Goal: Ask a question

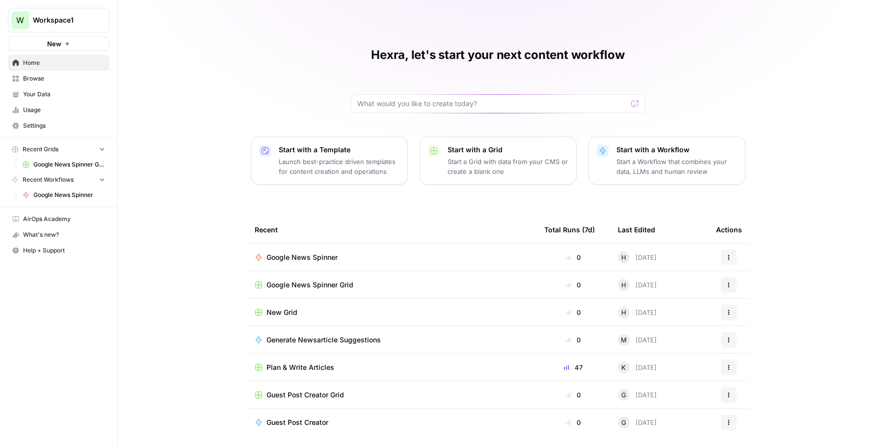
click at [315, 261] on span "Google News Spinner" at bounding box center [301, 257] width 71 height 10
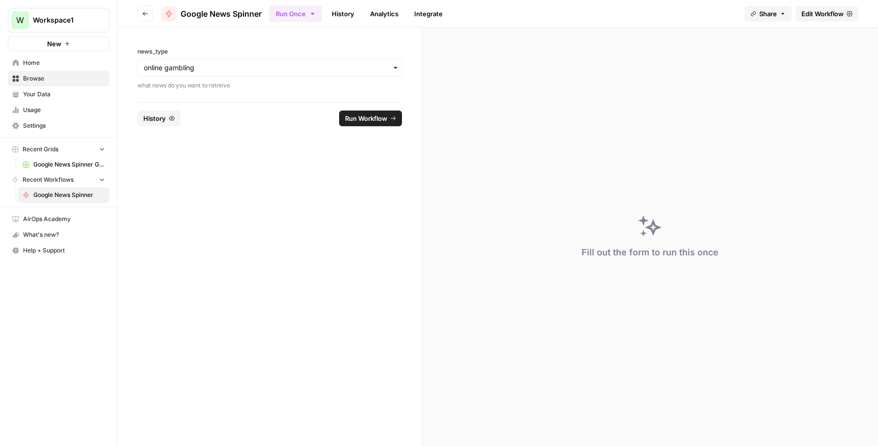
click at [828, 11] on span "Edit Workflow" at bounding box center [822, 14] width 42 height 10
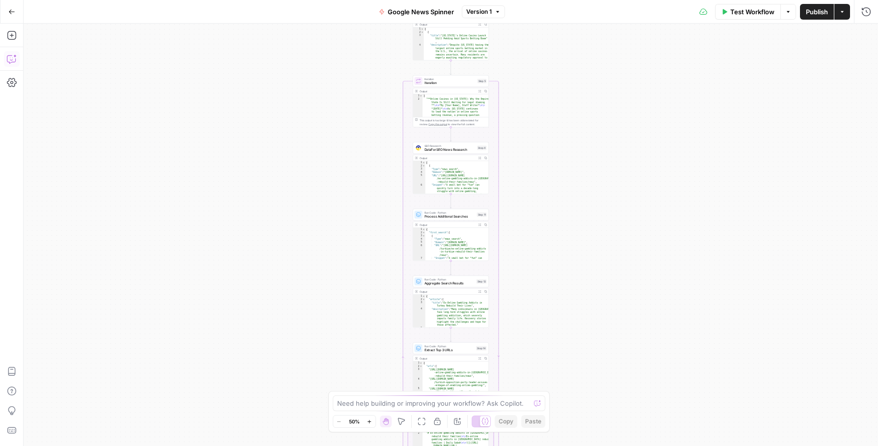
click at [14, 56] on icon "button" at bounding box center [14, 55] width 3 height 3
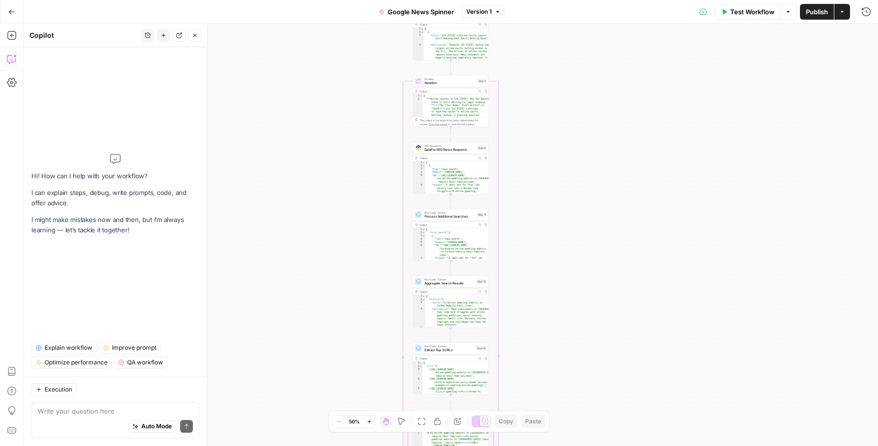
click at [91, 413] on textarea at bounding box center [115, 411] width 155 height 10
drag, startPoint x: 106, startPoint y: 412, endPoint x: 87, endPoint y: 410, distance: 19.8
click at [87, 410] on textarea "build me a plan for an extremely detaile end" at bounding box center [115, 411] width 155 height 10
drag, startPoint x: 157, startPoint y: 407, endPoint x: 67, endPoint y: 407, distance: 89.8
click at [67, 407] on textarea "build me a plan xtremely detaile end" at bounding box center [115, 411] width 155 height 10
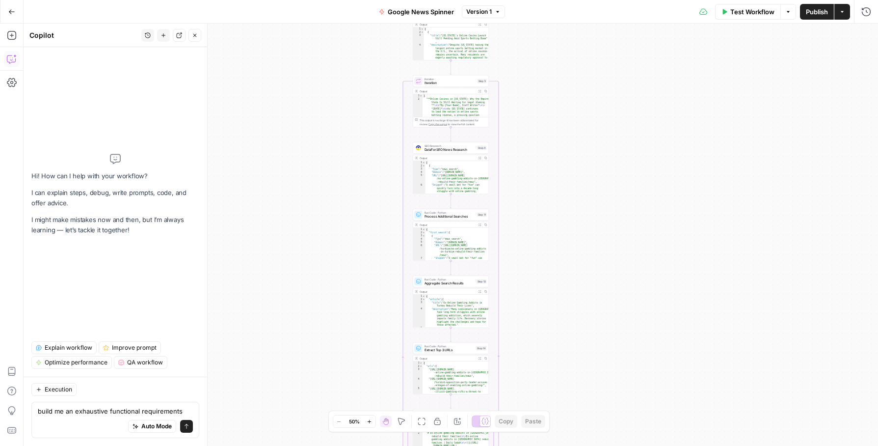
click at [187, 409] on textarea "build me an exhaustive functional requirements" at bounding box center [115, 411] width 155 height 10
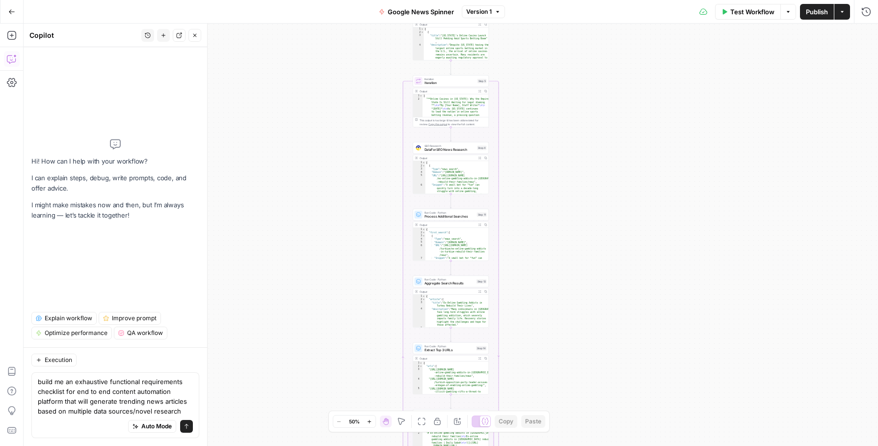
click at [189, 399] on textarea "build me an exhaustive functional requirements checklist for end to end content…" at bounding box center [115, 395] width 155 height 39
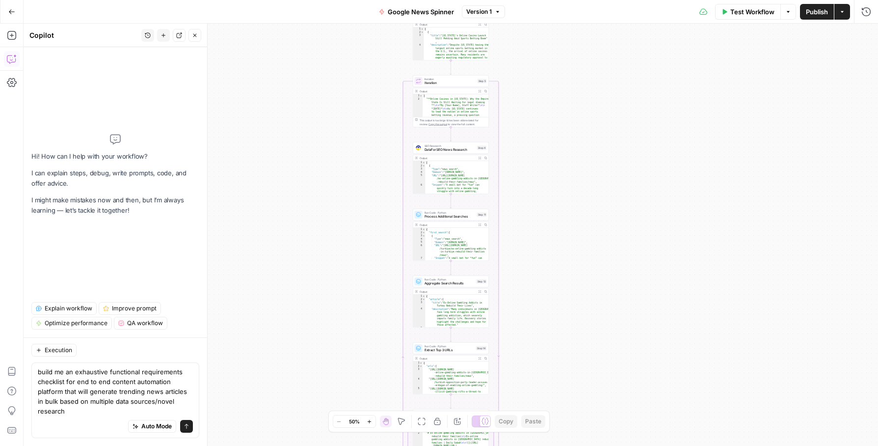
click at [162, 384] on textarea "build me an exhaustive functional requirements checklist for end to end content…" at bounding box center [115, 391] width 155 height 49
click at [119, 418] on div "Auto Mode Send" at bounding box center [115, 427] width 155 height 22
click at [88, 412] on textarea "build me an exhaustive functional requirements checklist for end to end content…" at bounding box center [115, 391] width 155 height 49
click at [84, 408] on textarea "build me an exhaustive functional requirements checklist for end to end content…" at bounding box center [115, 391] width 155 height 49
type textarea "build me an exhaustive functional requirements checklist for end to end content…"
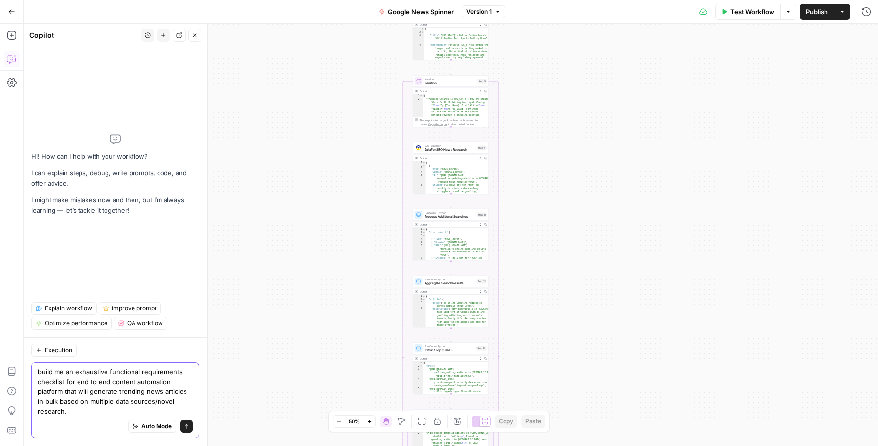
click at [188, 431] on button "Send" at bounding box center [186, 426] width 13 height 13
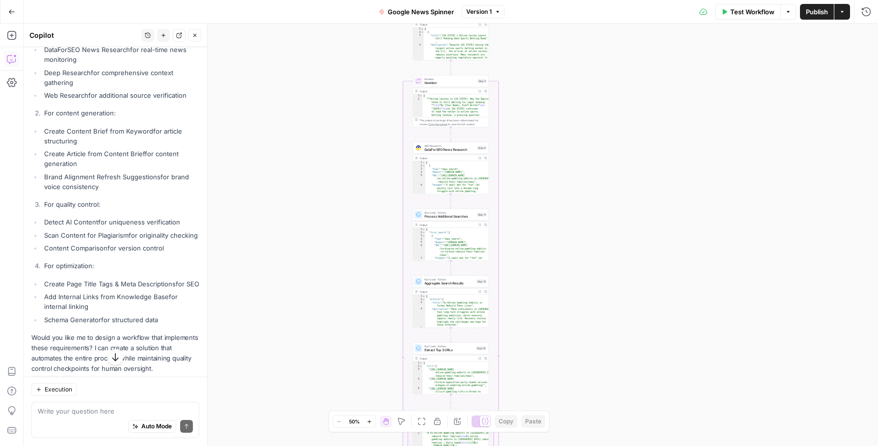
scroll to position [1352, 0]
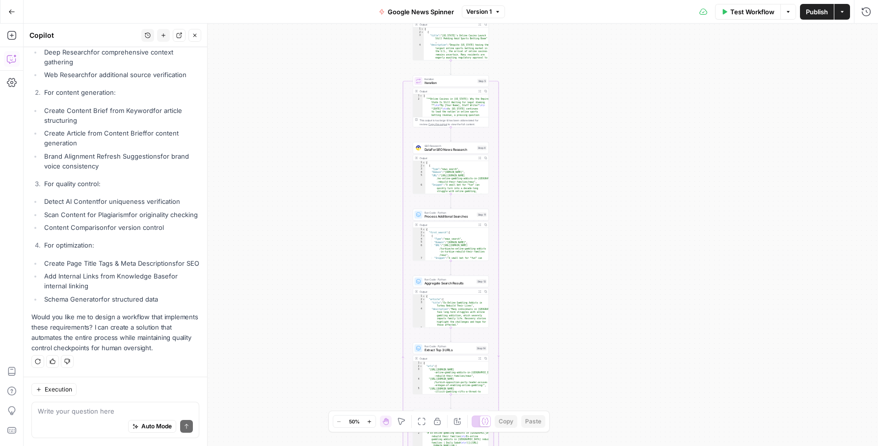
drag, startPoint x: 27, startPoint y: 202, endPoint x: 161, endPoint y: 347, distance: 198.0
copy div "Let me help you create a comprehensive checklist for a content automation platf…"
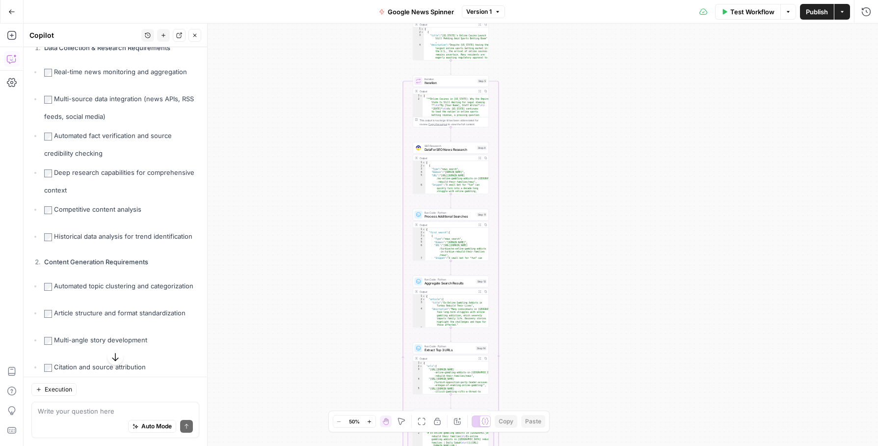
scroll to position [83, 0]
